Goal: Transaction & Acquisition: Obtain resource

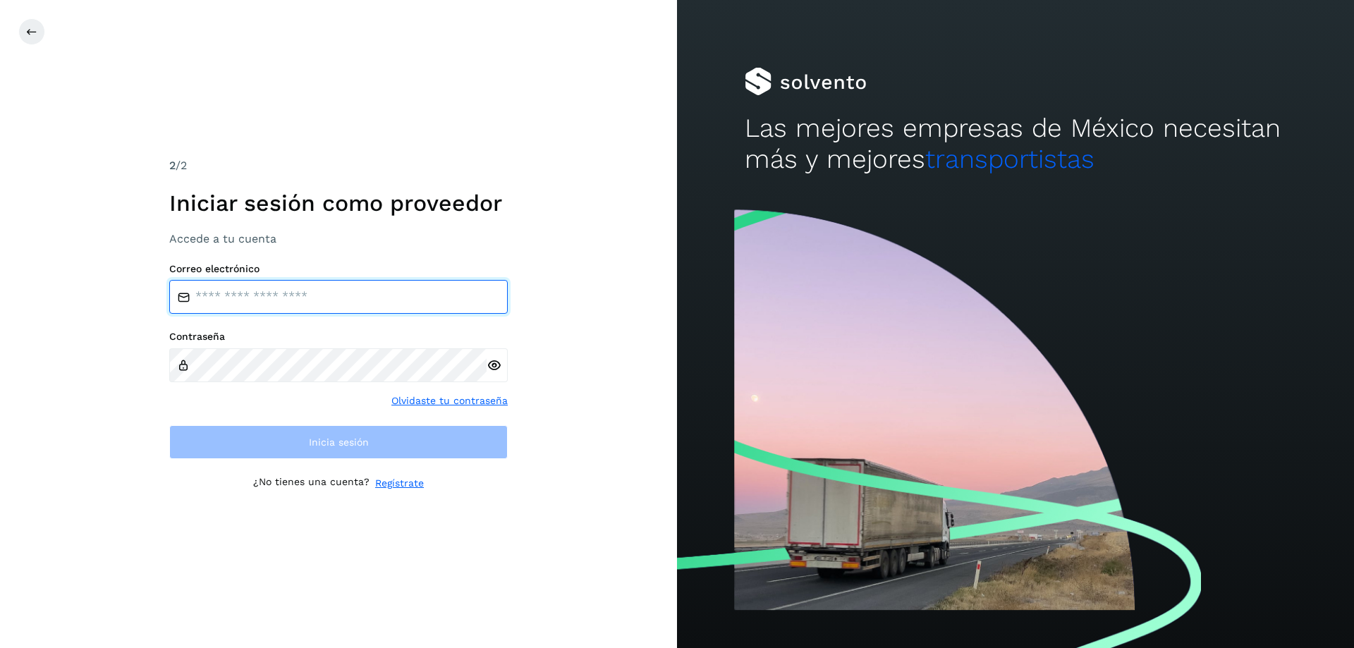
click at [224, 292] on input "email" at bounding box center [338, 297] width 339 height 34
type input "**********"
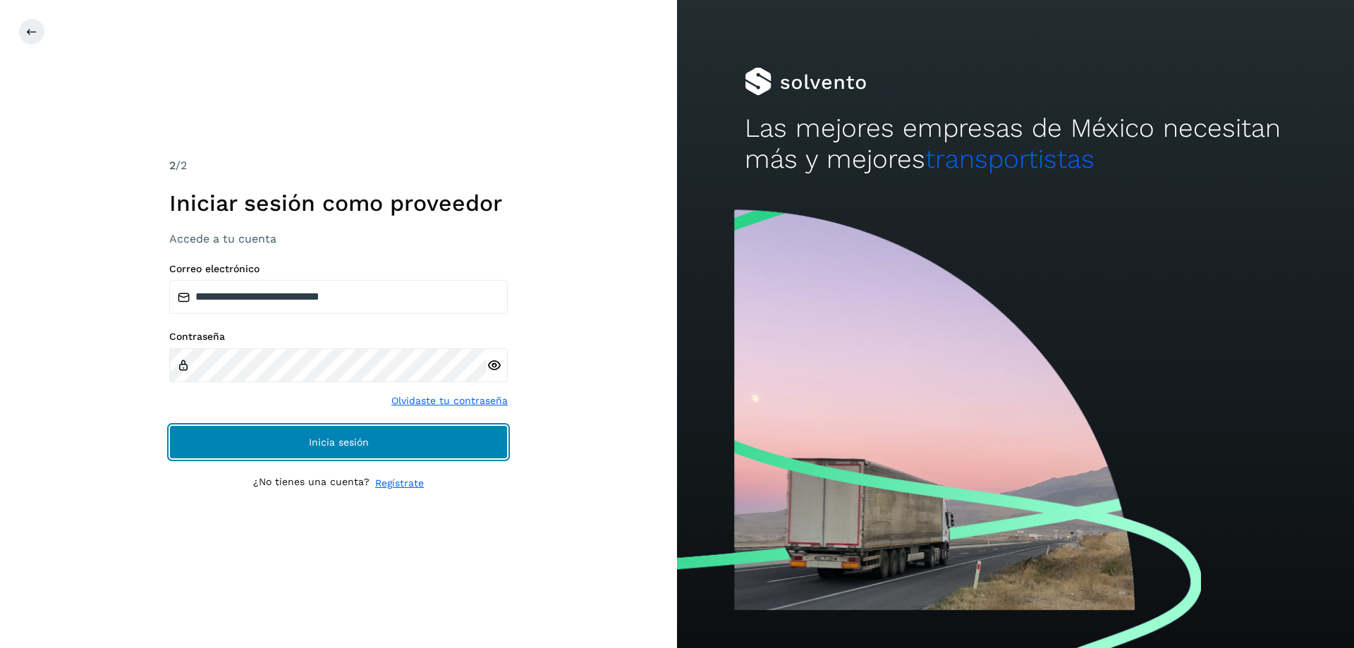
click at [304, 441] on button "Inicia sesión" at bounding box center [338, 442] width 339 height 34
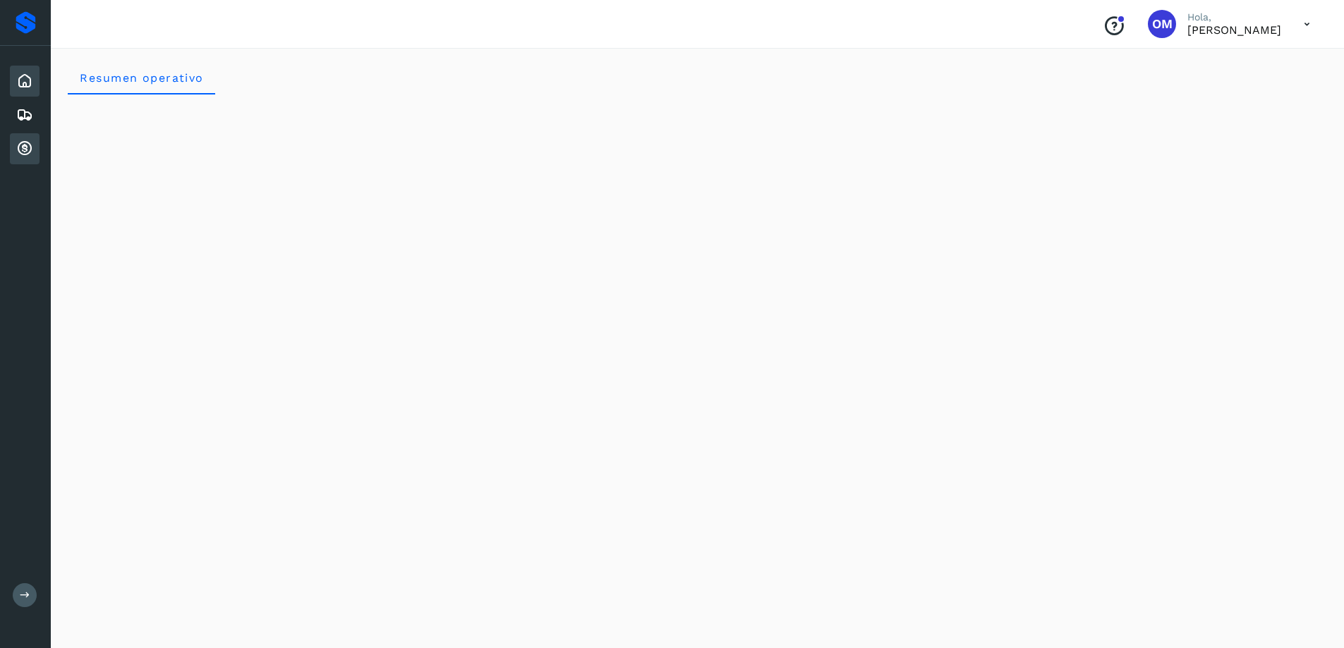
click at [24, 148] on icon at bounding box center [24, 148] width 17 height 17
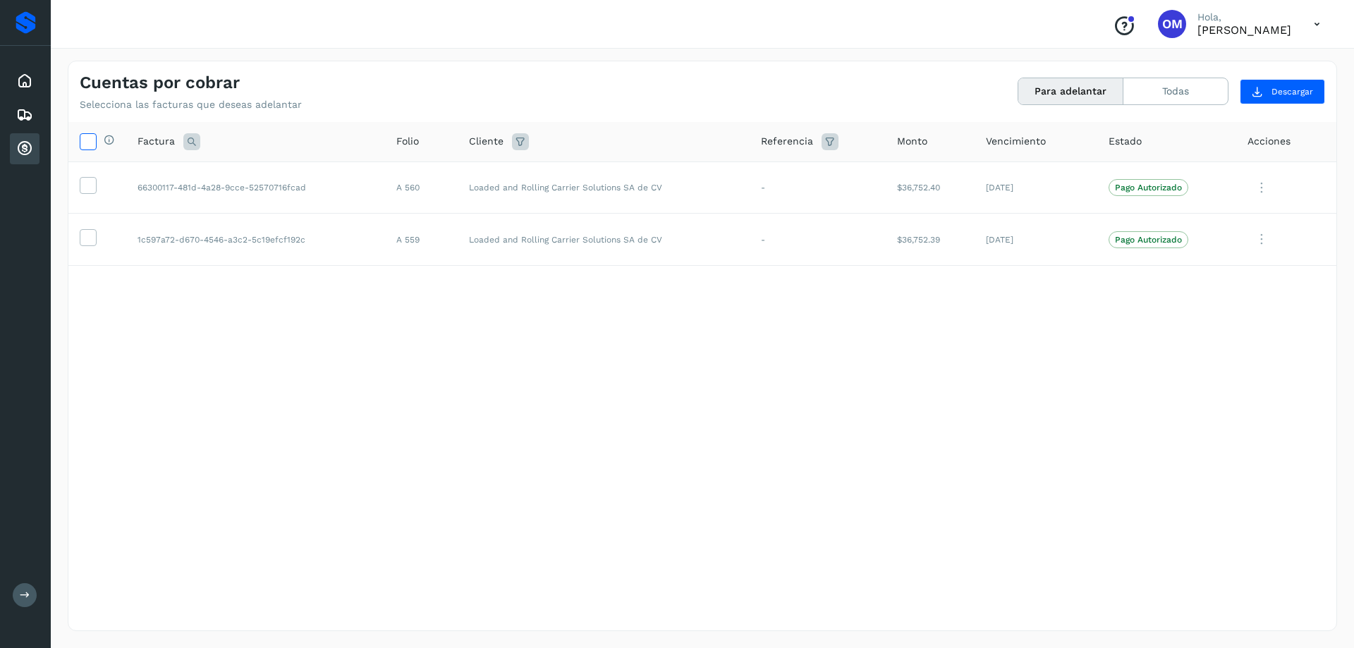
click at [90, 136] on icon at bounding box center [87, 140] width 15 height 15
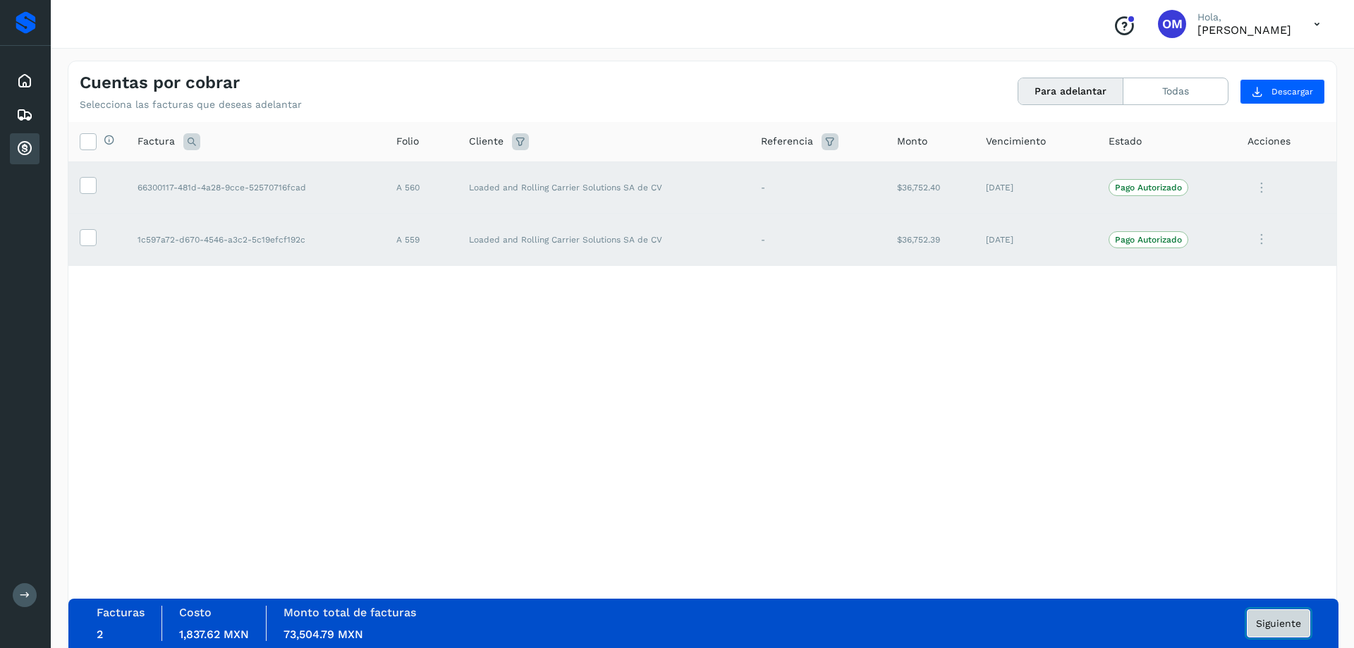
click at [1257, 621] on span "Siguiente" at bounding box center [1278, 624] width 45 height 10
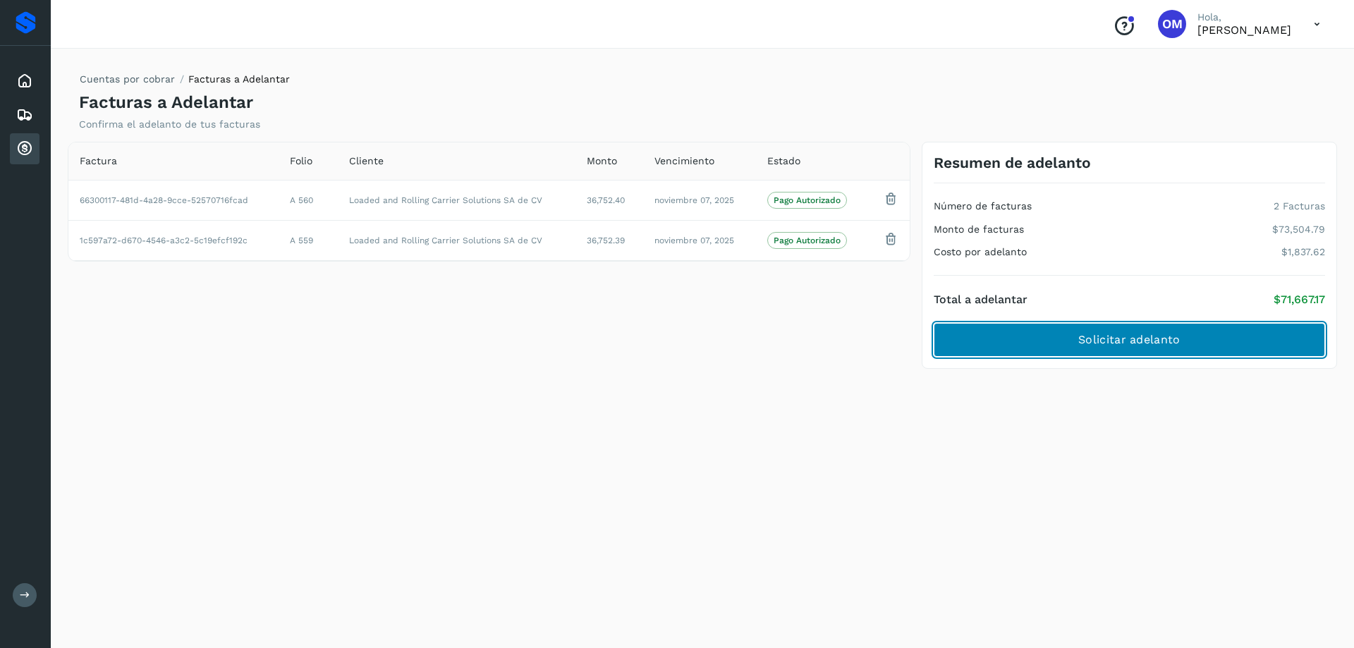
click at [1117, 343] on span "Solicitar adelanto" at bounding box center [1129, 340] width 102 height 16
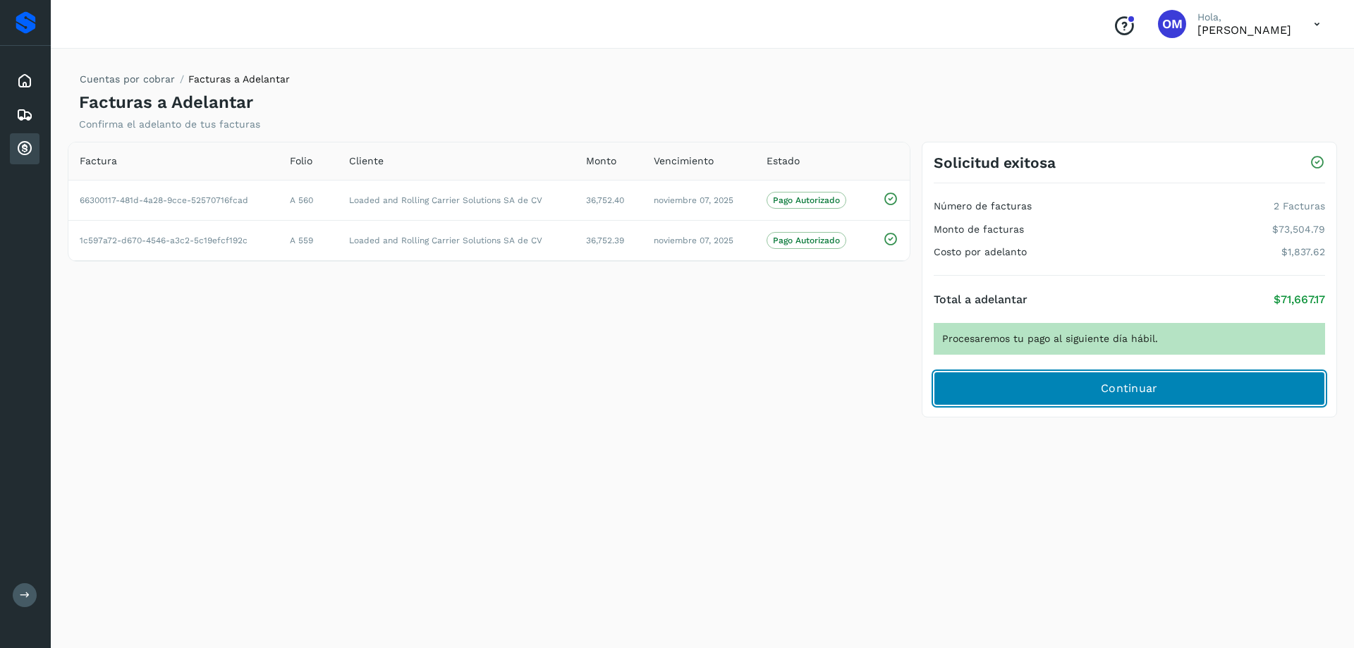
click at [1110, 391] on span "Continuar" at bounding box center [1129, 389] width 57 height 16
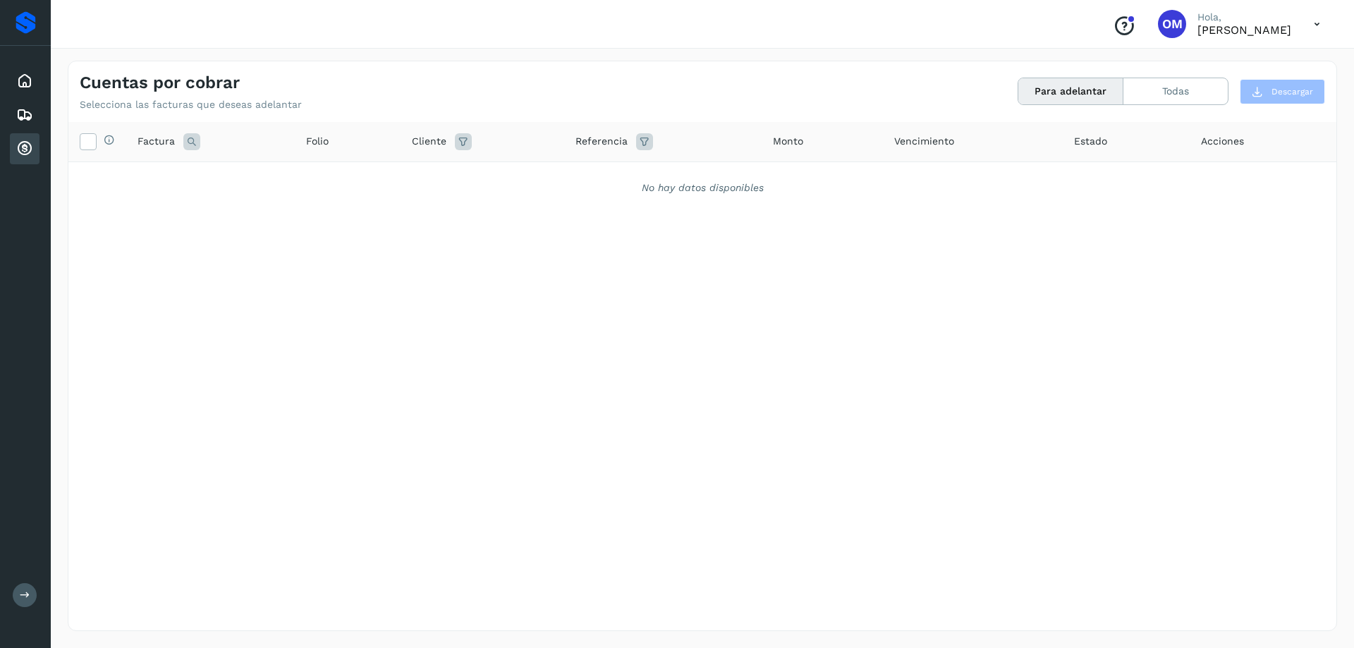
click at [1316, 16] on icon at bounding box center [1317, 24] width 29 height 29
click at [1205, 73] on div "Cerrar sesión" at bounding box center [1247, 63] width 168 height 27
